Goal: Transaction & Acquisition: Book appointment/travel/reservation

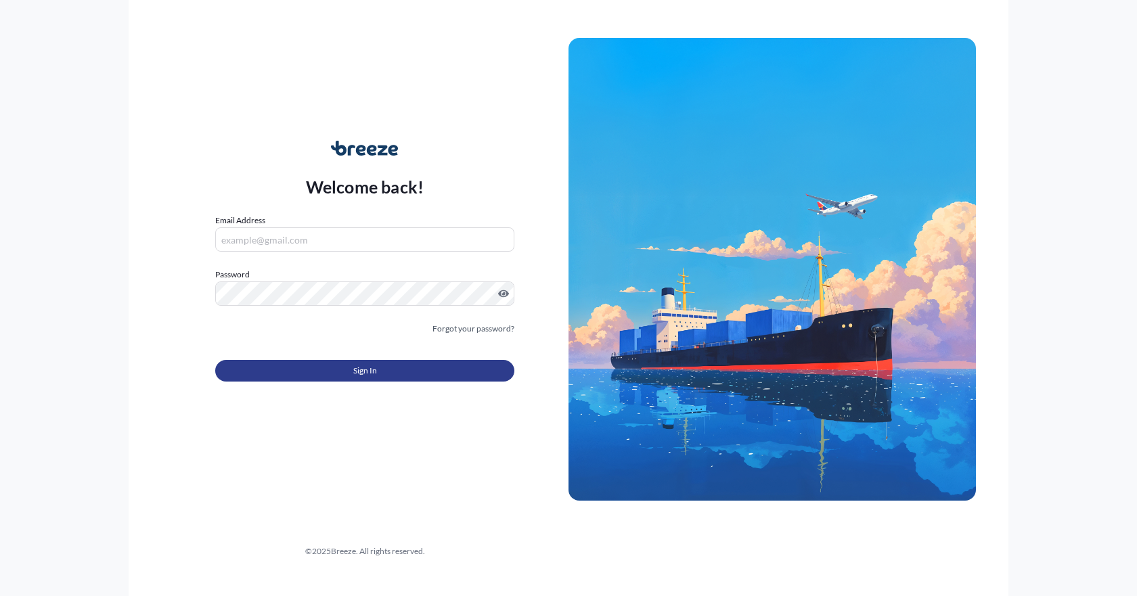
type input "[PERSON_NAME][EMAIL_ADDRESS][PERSON_NAME][DOMAIN_NAME]"
click at [339, 370] on button "Sign In" at bounding box center [364, 371] width 299 height 22
click at [441, 378] on button "Sign In" at bounding box center [364, 371] width 299 height 22
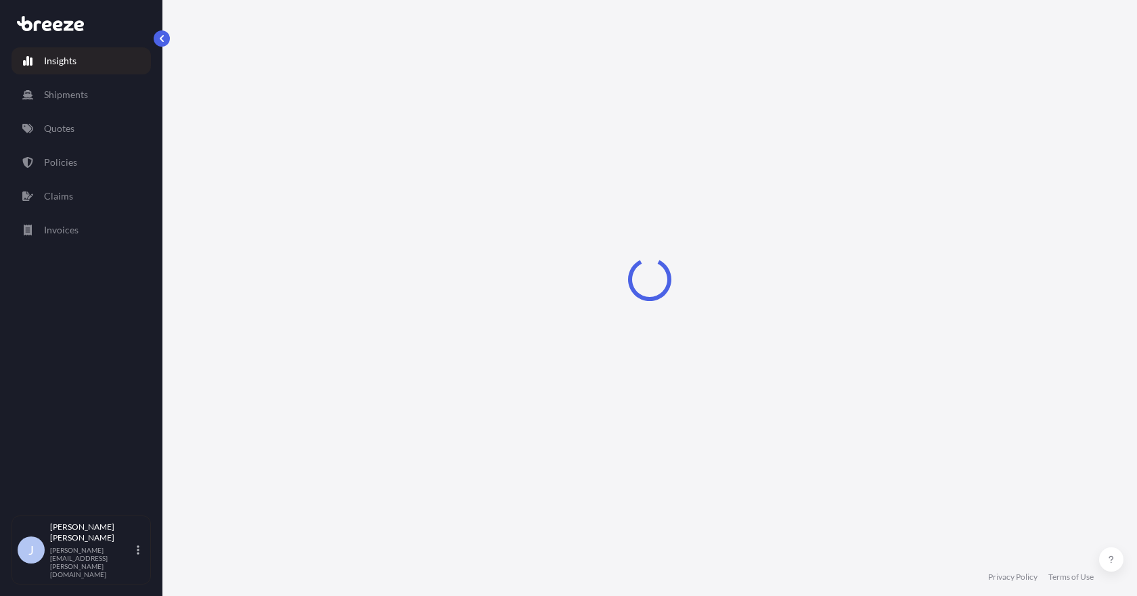
select select "2025"
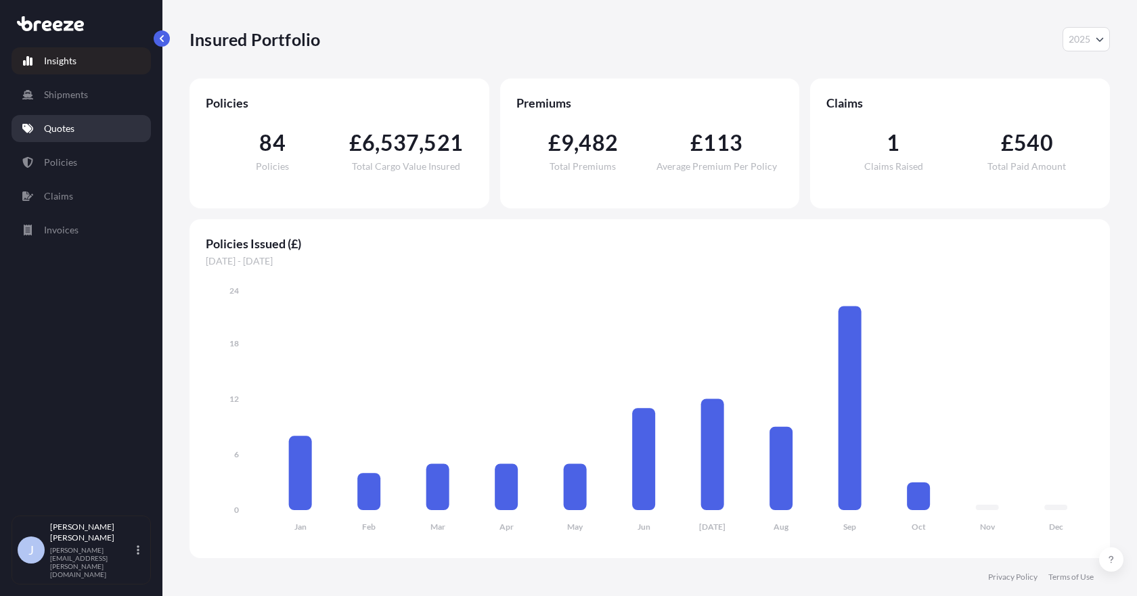
click at [86, 133] on link "Quotes" at bounding box center [81, 128] width 139 height 27
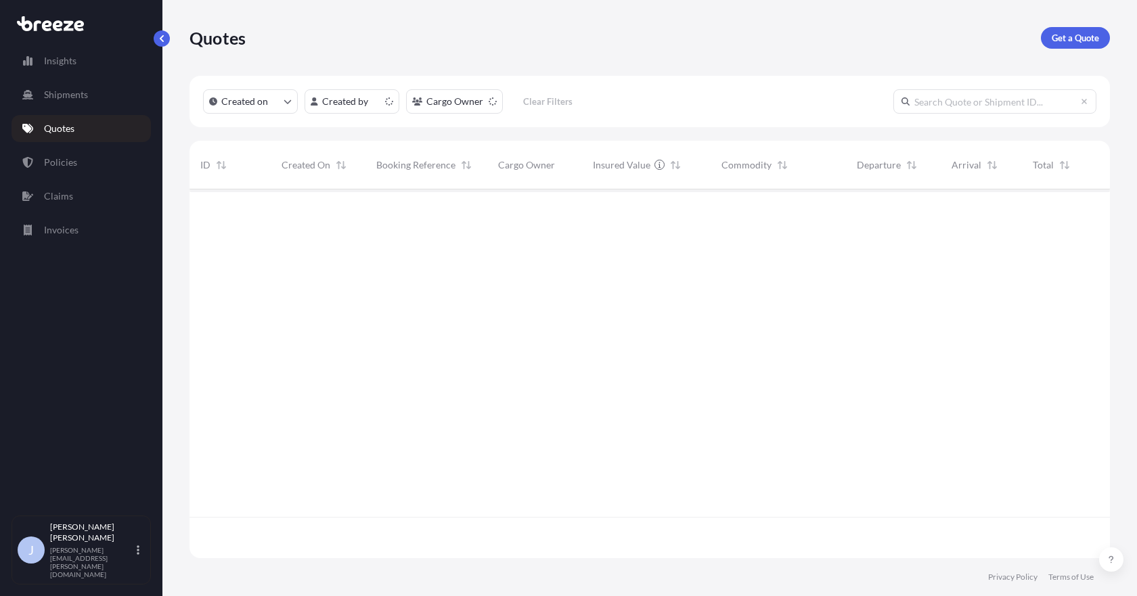
scroll to position [366, 910]
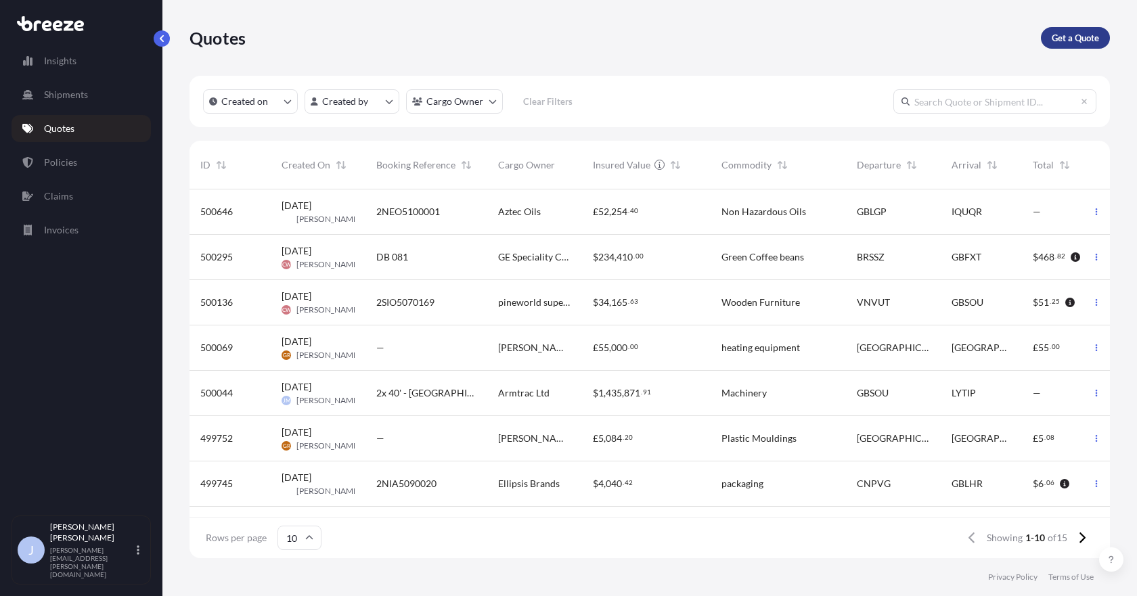
click at [1083, 40] on p "Get a Quote" at bounding box center [1075, 38] width 47 height 14
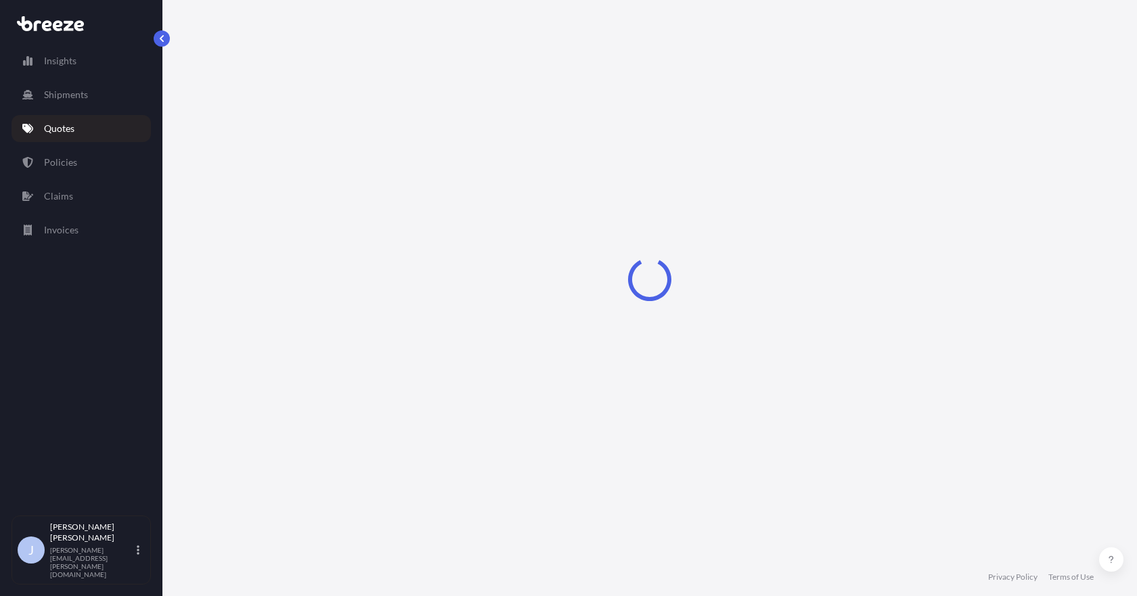
select select "Sea"
select select "1"
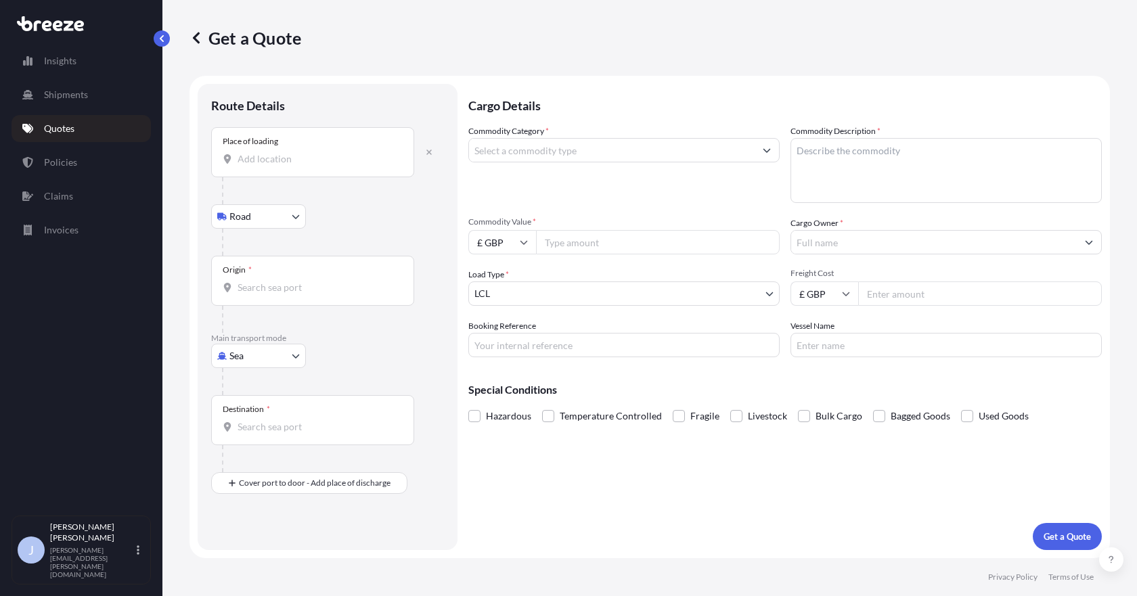
click at [311, 155] on input "Place of loading" at bounding box center [318, 159] width 160 height 14
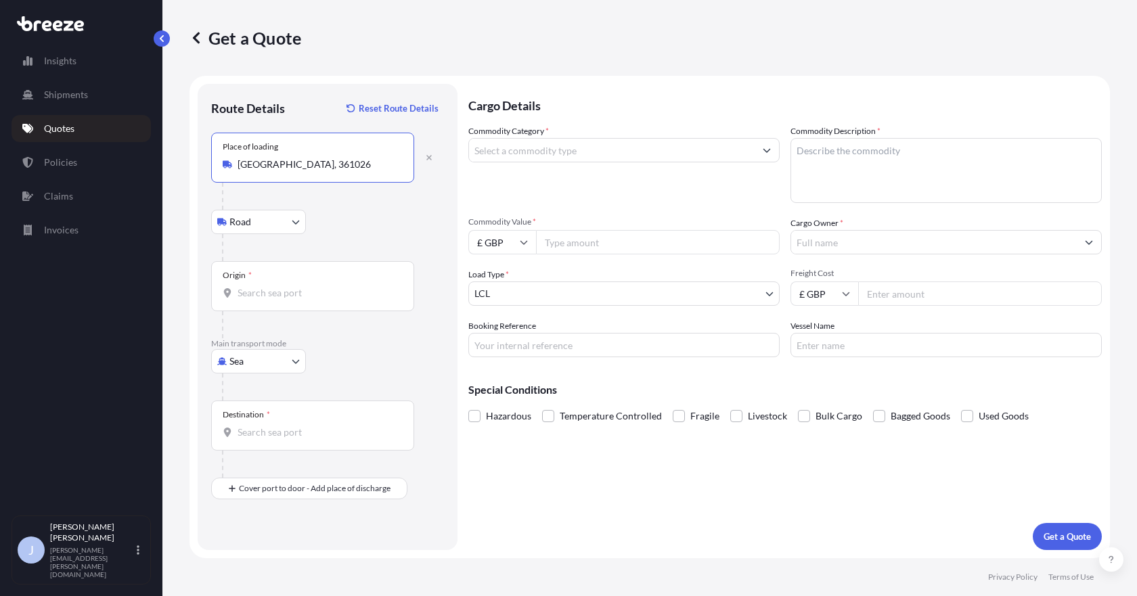
type input "[GEOGRAPHIC_DATA], 361026"
click at [269, 296] on input "Origin *" at bounding box center [318, 293] width 160 height 14
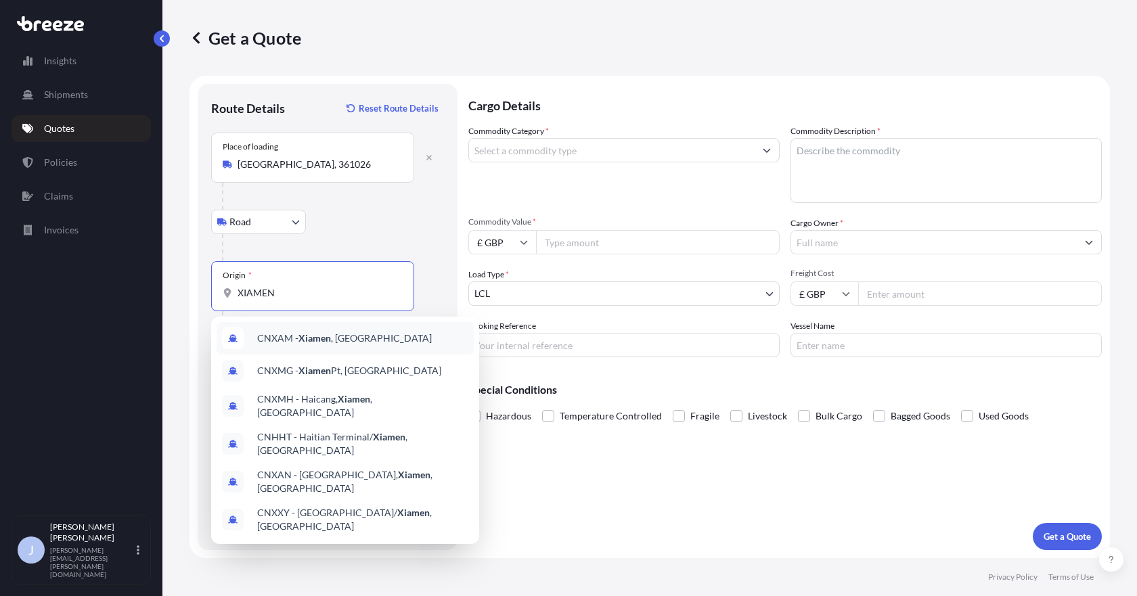
click at [336, 330] on div "CNXAM - [GEOGRAPHIC_DATA] , [GEOGRAPHIC_DATA]" at bounding box center [345, 338] width 257 height 32
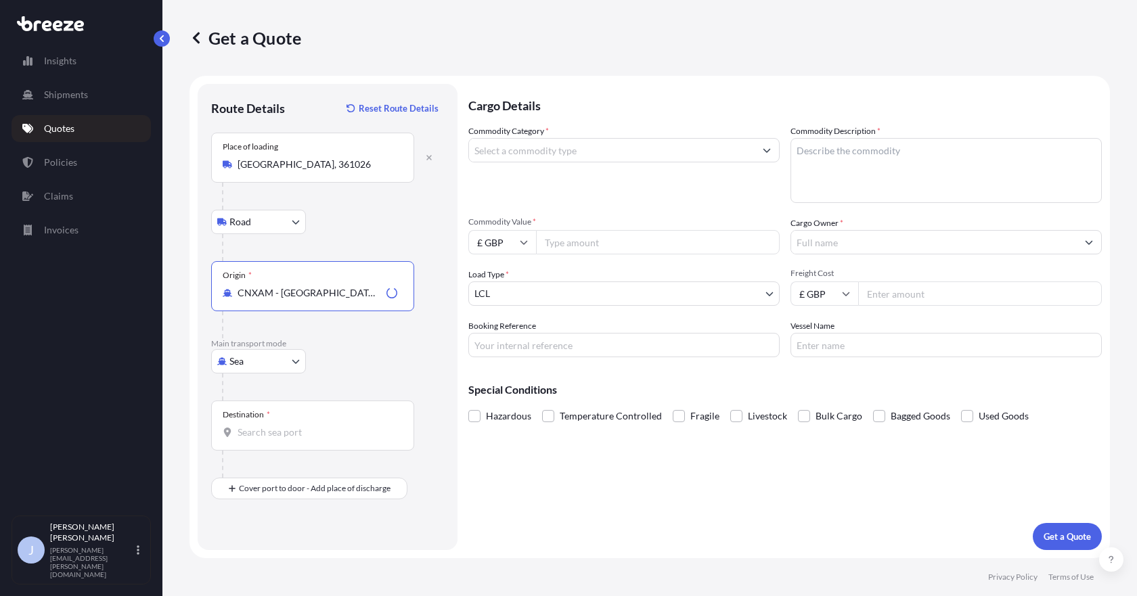
type input "CNXAM - [GEOGRAPHIC_DATA], [GEOGRAPHIC_DATA]"
click at [280, 363] on body "3 options available. 0 options available. 6 options available. Insights Shipmen…" at bounding box center [568, 298] width 1137 height 596
click at [319, 419] on div "Destination *" at bounding box center [312, 426] width 203 height 50
click at [319, 426] on input "Destination *" at bounding box center [318, 433] width 160 height 14
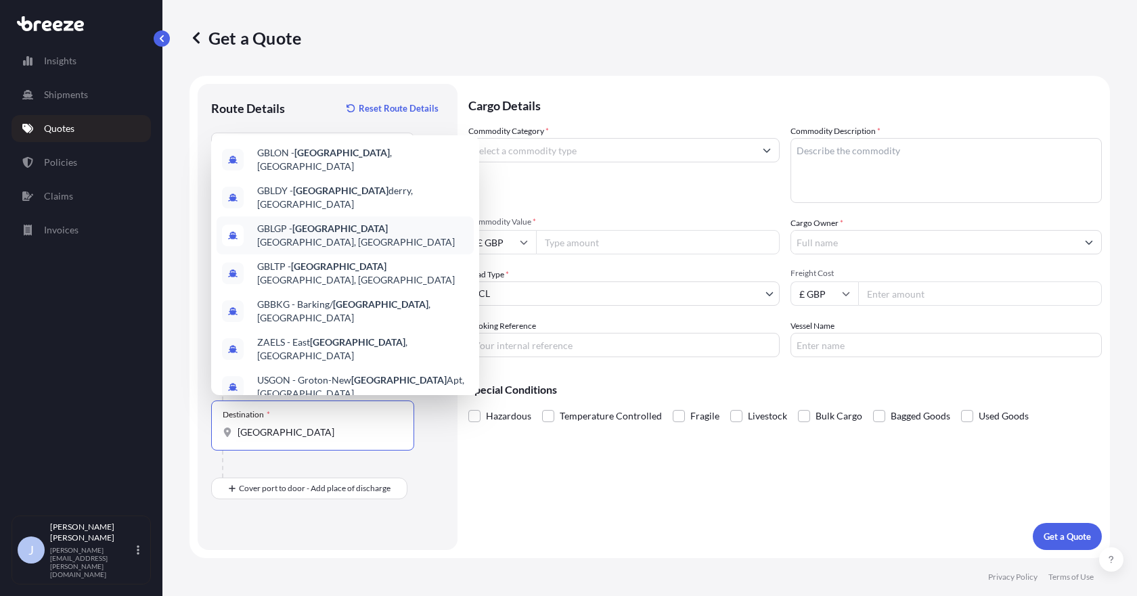
click at [373, 222] on span "GBLGP - [GEOGRAPHIC_DATA], [GEOGRAPHIC_DATA]" at bounding box center [362, 235] width 211 height 27
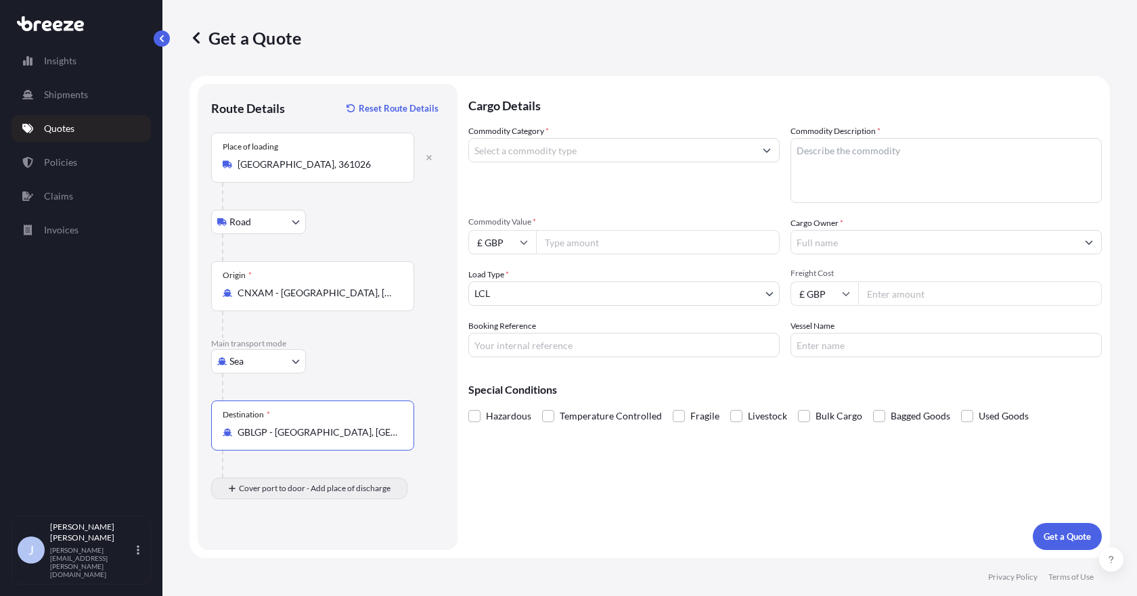
type input "GBLGP - [GEOGRAPHIC_DATA], [GEOGRAPHIC_DATA]"
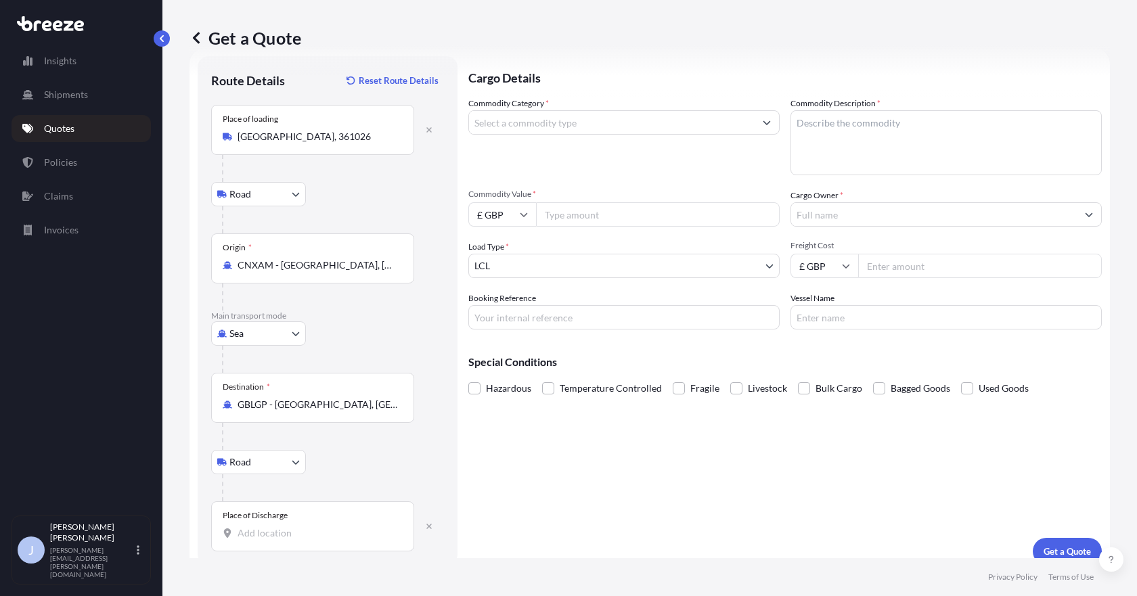
scroll to position [43, 0]
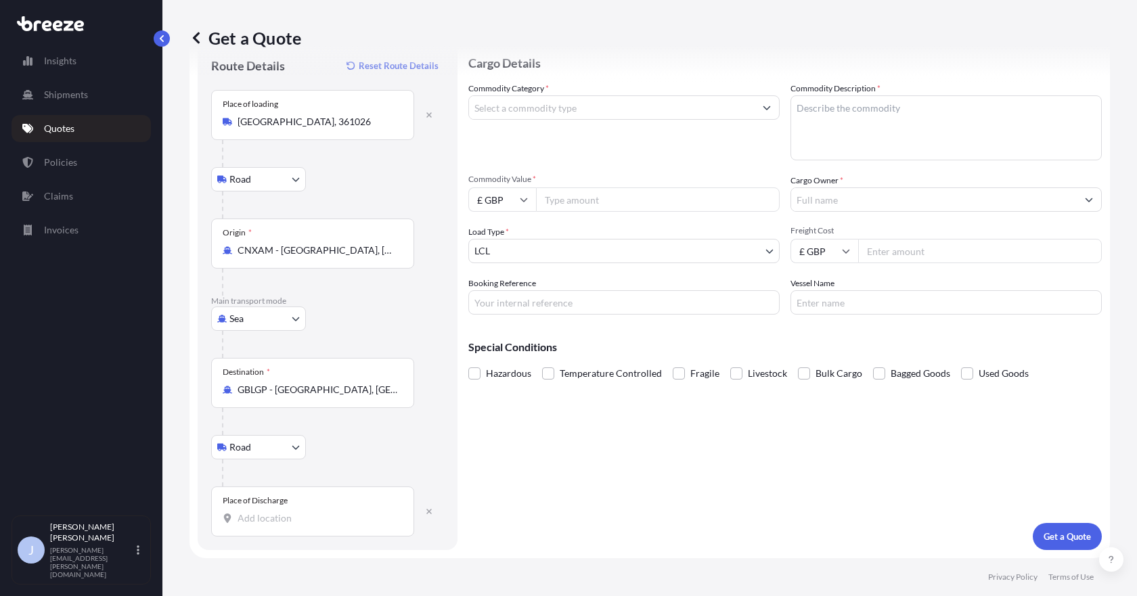
click at [255, 520] on input "Place of Discharge" at bounding box center [318, 519] width 160 height 14
type input "Nottingham NG13, [GEOGRAPHIC_DATA]"
click at [634, 113] on input "Commodity Category *" at bounding box center [612, 107] width 286 height 24
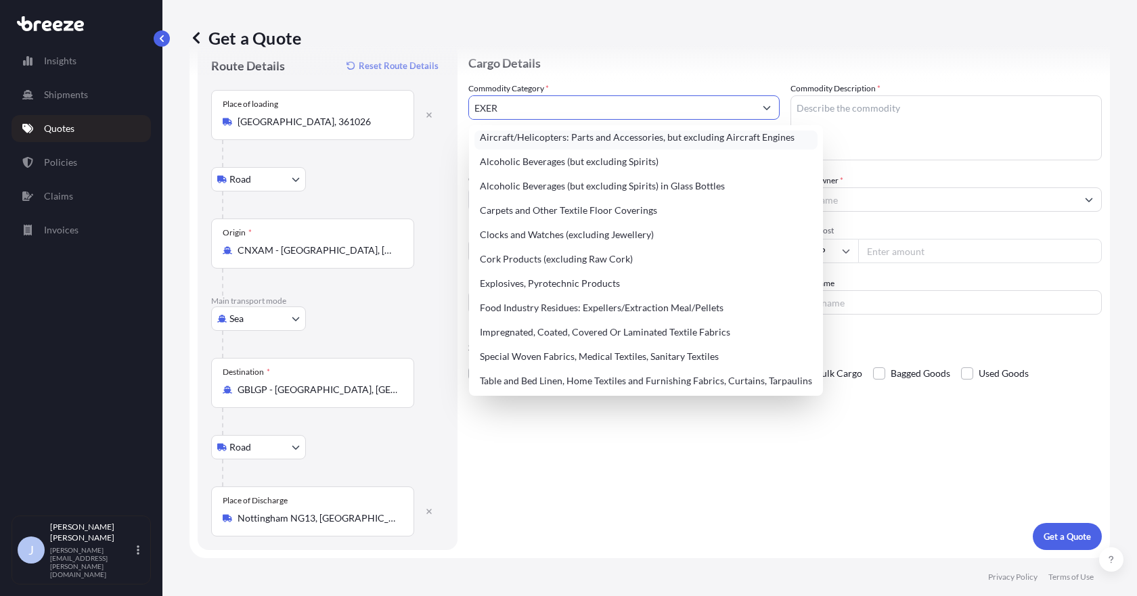
scroll to position [0, 0]
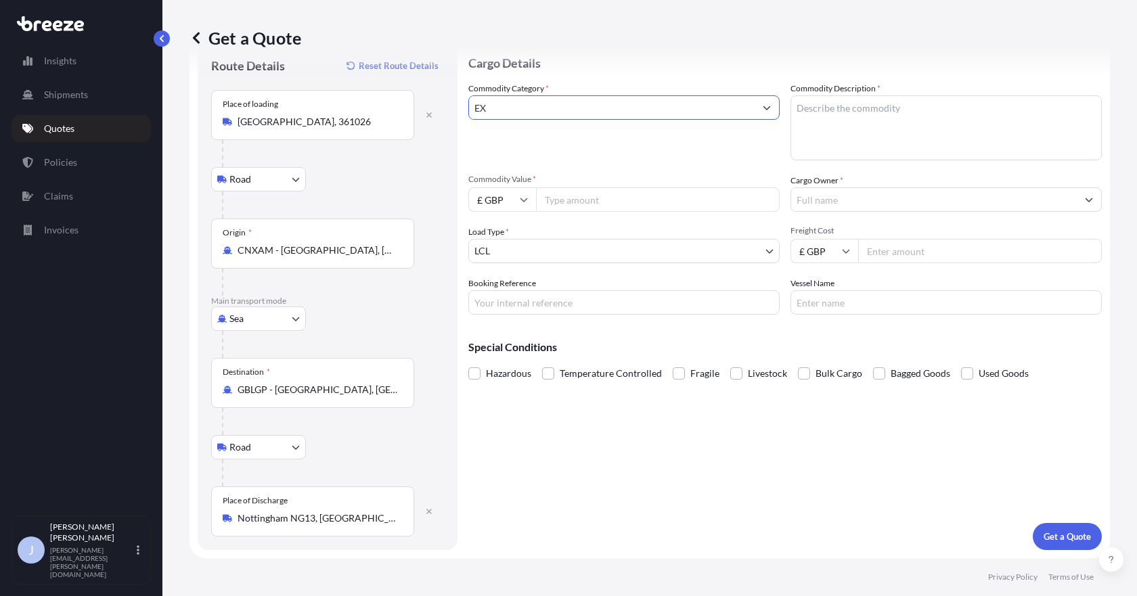
type input "E"
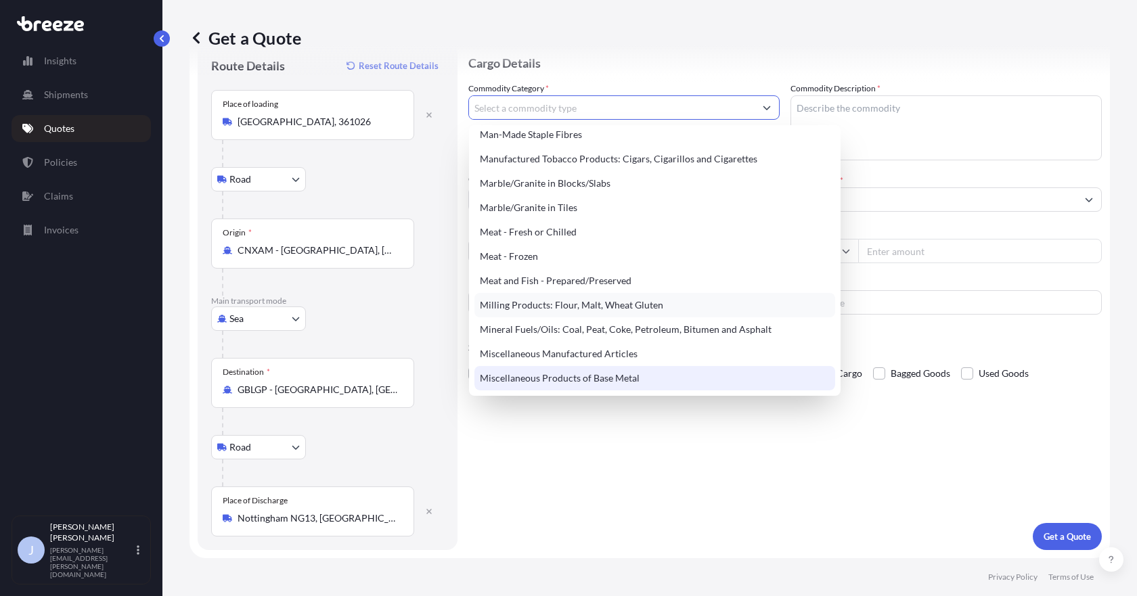
scroll to position [1714, 0]
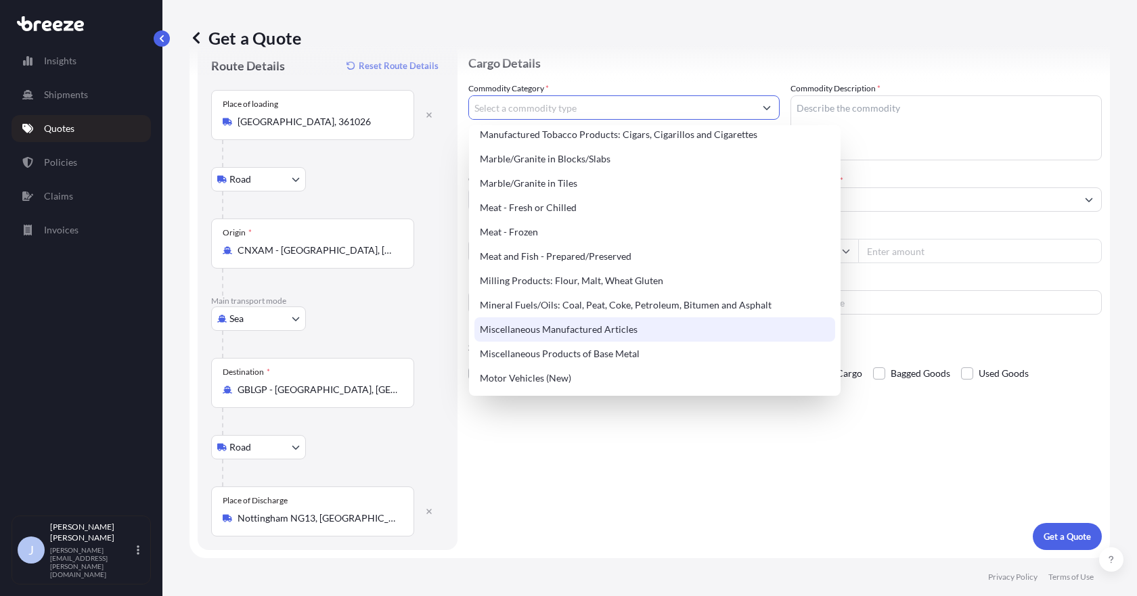
click at [655, 324] on div "Miscellaneous Manufactured Articles" at bounding box center [654, 329] width 361 height 24
type input "Miscellaneous Manufactured Articles"
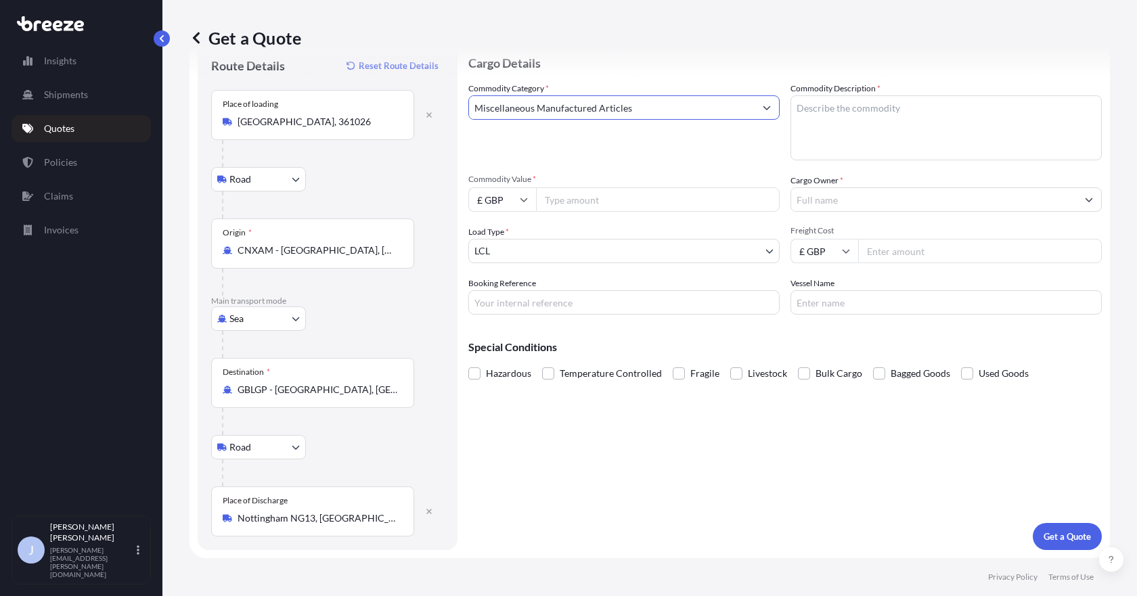
click at [902, 123] on textarea "Commodity Description *" at bounding box center [946, 127] width 311 height 65
type textarea "TABLE TENNIS TRAINING AID"
click at [492, 193] on input "£ GBP" at bounding box center [502, 199] width 68 height 24
click at [503, 296] on div "$ USD" at bounding box center [502, 294] width 57 height 26
type input "$ USD"
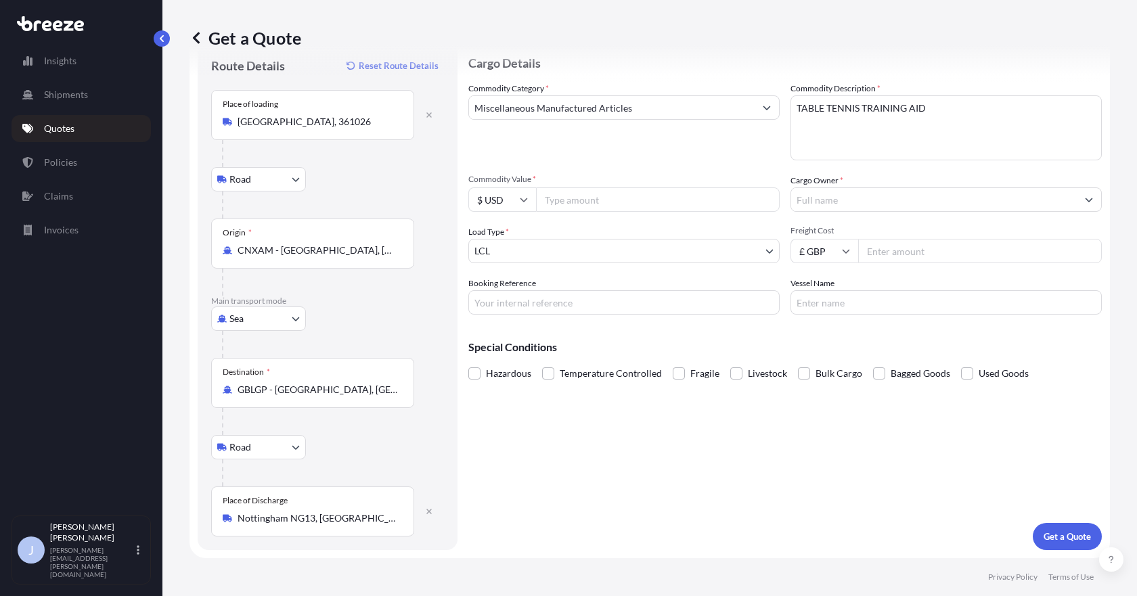
click at [581, 204] on input "Commodity Value *" at bounding box center [658, 199] width 244 height 24
type input "22775"
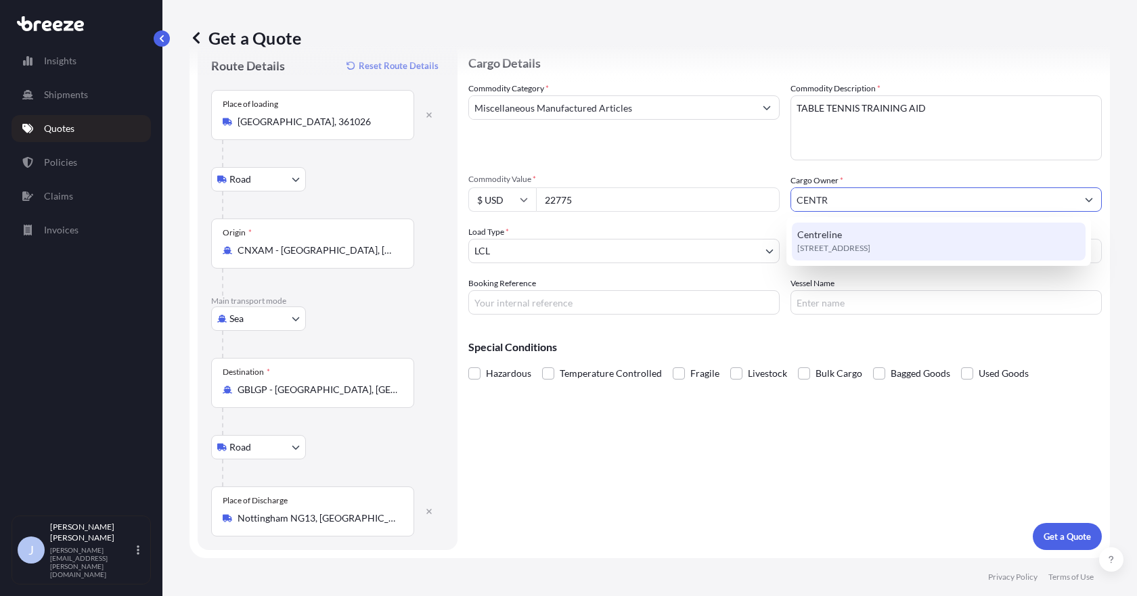
click at [870, 244] on span "[STREET_ADDRESS]" at bounding box center [833, 249] width 73 height 14
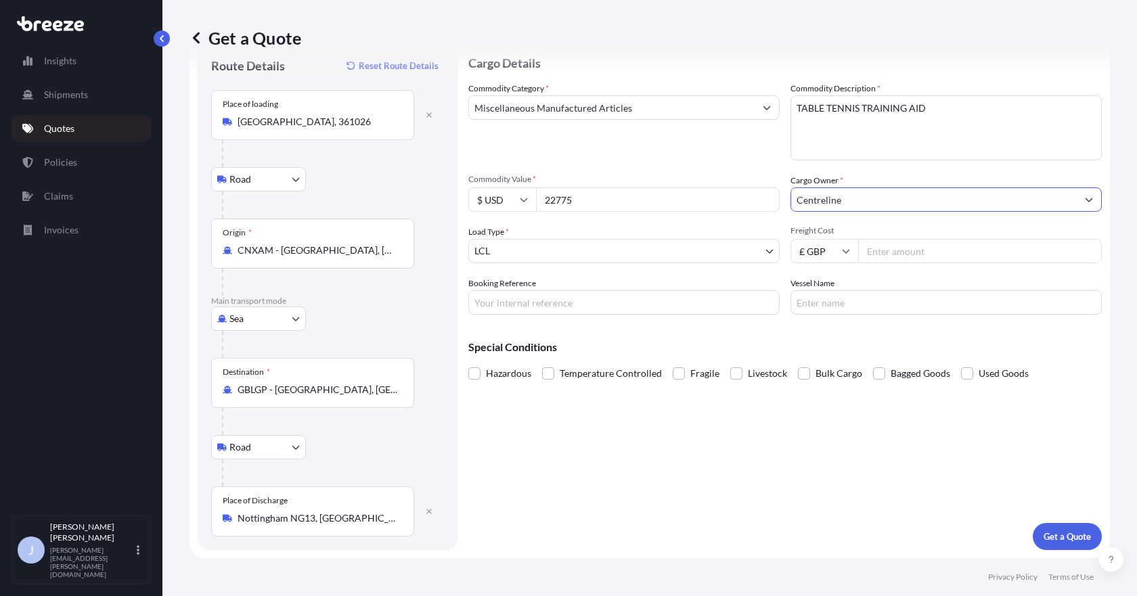
type input "Centreline"
click at [912, 254] on input "Freight Cost" at bounding box center [980, 251] width 244 height 24
type input "2228.66"
type input "T"
type input "TT TRAINER QUOTE"
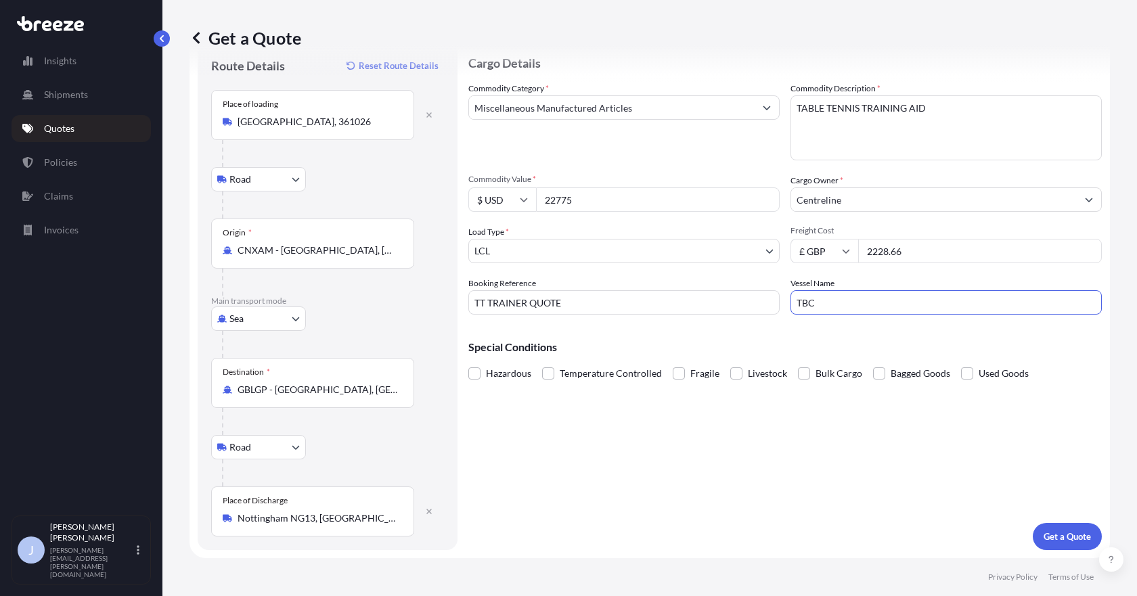
type input "TBC"
click at [1057, 530] on p "Get a Quote" at bounding box center [1067, 537] width 47 height 14
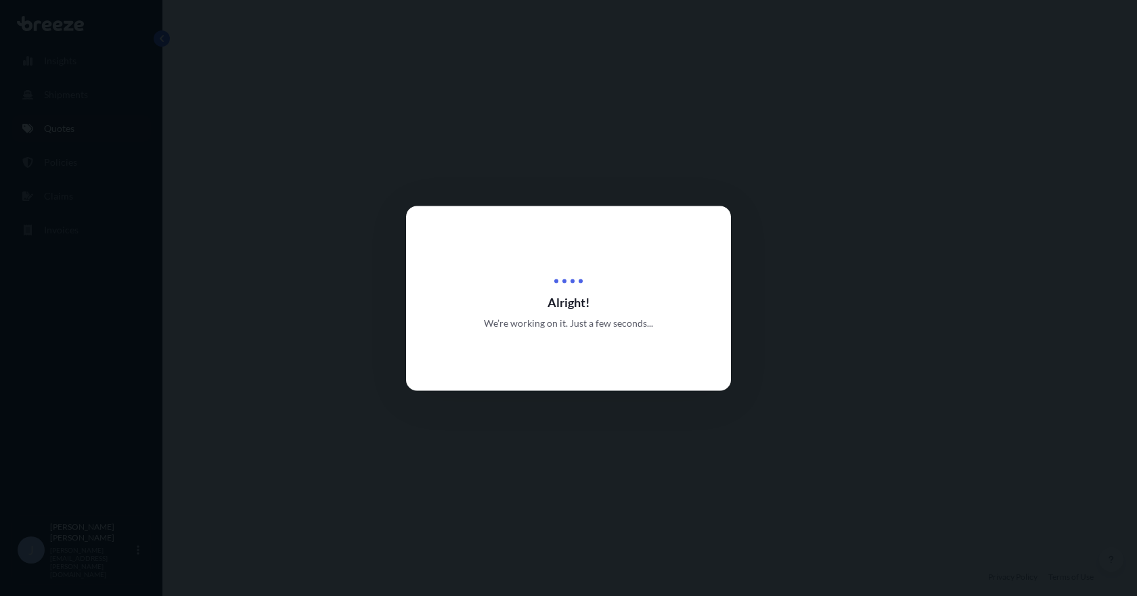
select select "Road"
select select "Sea"
select select "Road"
select select "1"
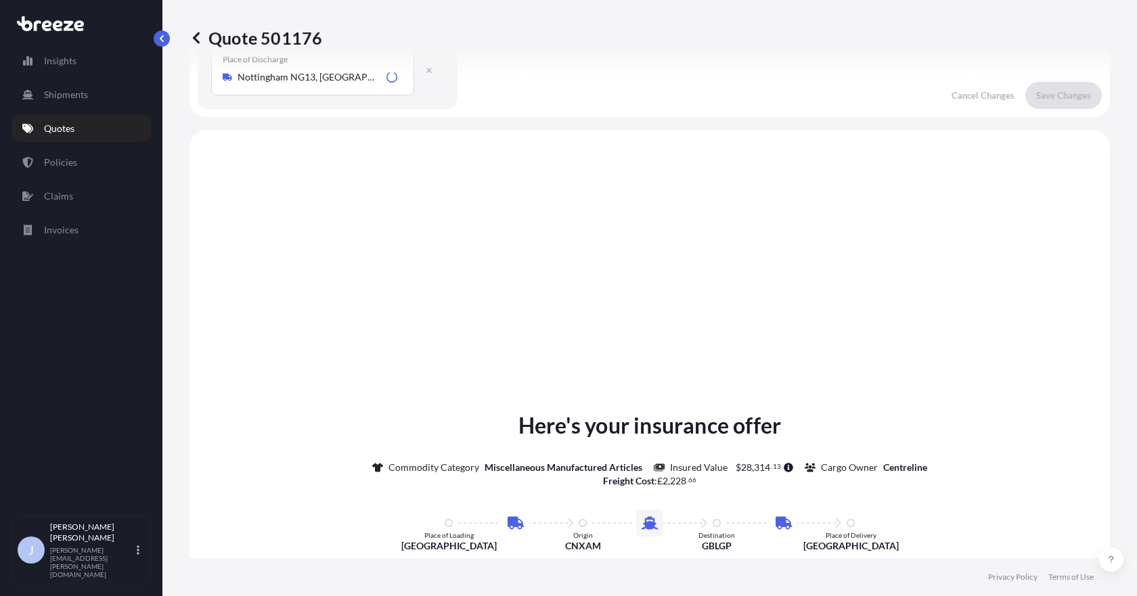
scroll to position [541, 0]
